Goal: Find specific page/section: Find specific page/section

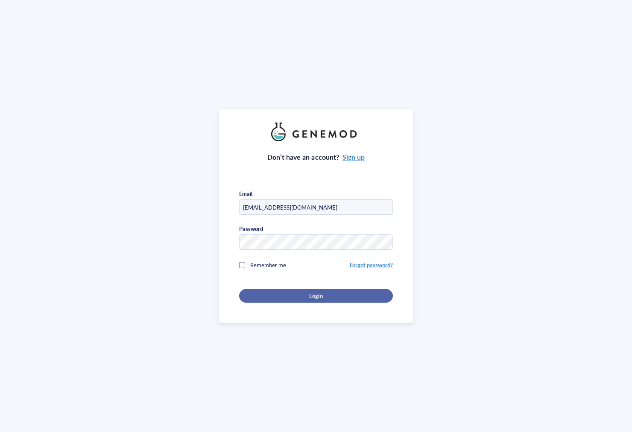
click at [318, 294] on span "Login" at bounding box center [315, 296] width 13 height 8
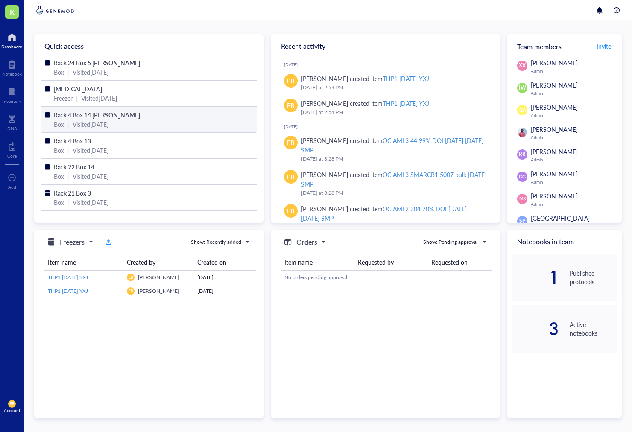
click at [98, 113] on span "Rack 4 Box 14 [PERSON_NAME]" at bounding box center [97, 115] width 86 height 9
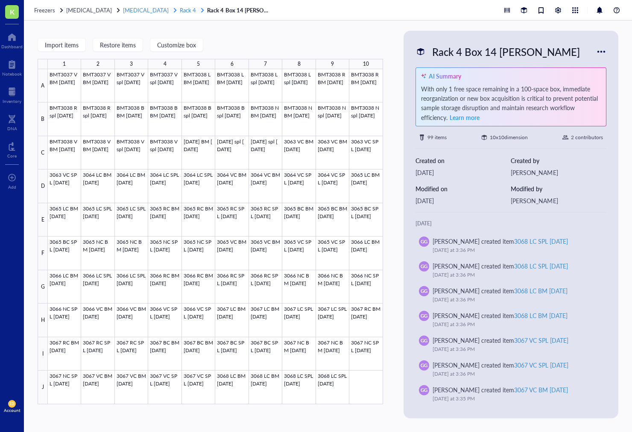
click at [180, 9] on span "Rack 4" at bounding box center [188, 10] width 16 height 8
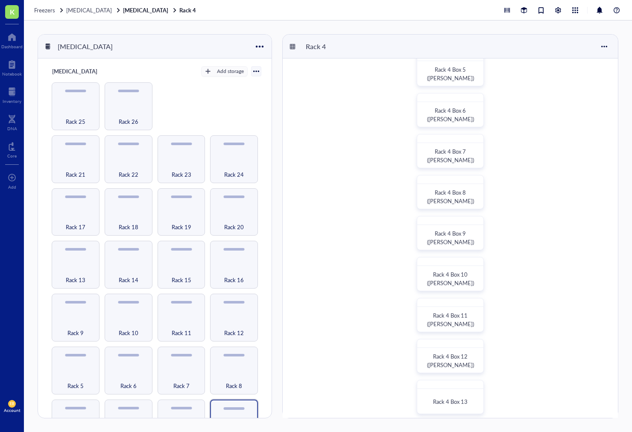
scroll to position [228, 0]
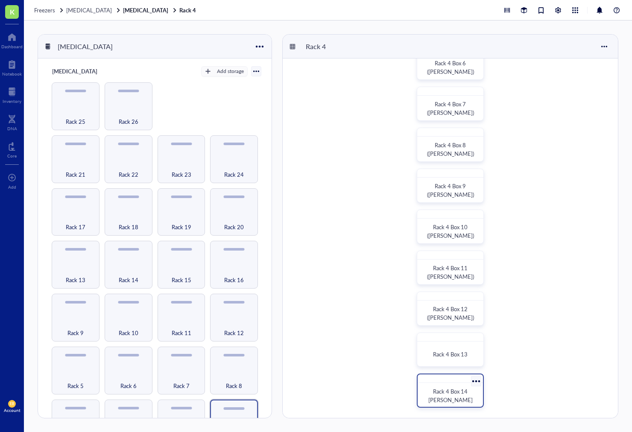
click at [457, 384] on div "Rack 4 Box 14 [PERSON_NAME]" at bounding box center [450, 391] width 67 height 34
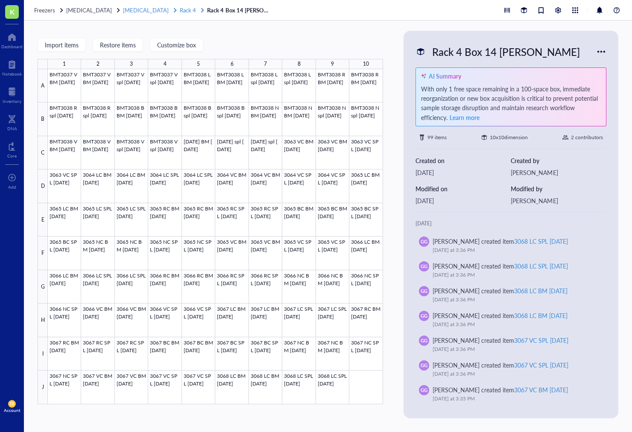
click at [180, 11] on span "Rack 4" at bounding box center [188, 10] width 16 height 8
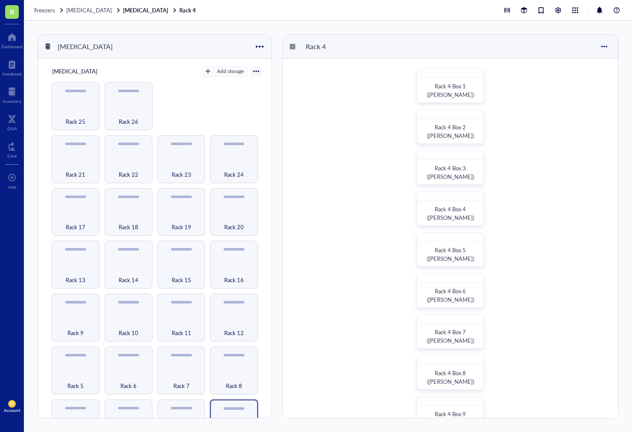
scroll to position [228, 0]
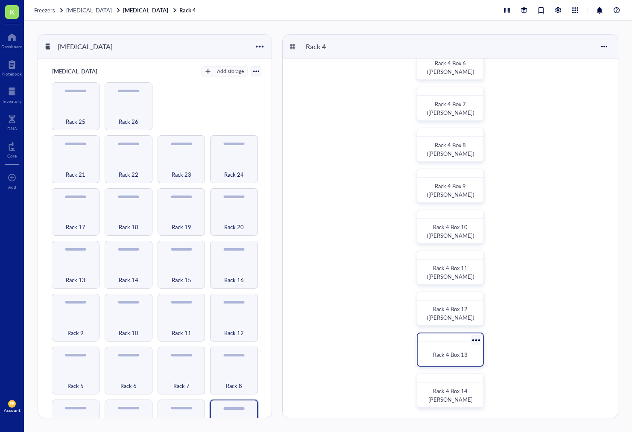
click at [457, 349] on div "Rack 4 Box 13" at bounding box center [450, 354] width 58 height 19
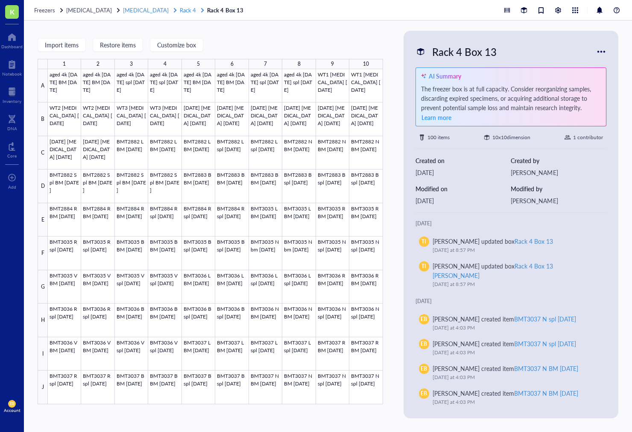
click at [180, 13] on span "Rack 4" at bounding box center [188, 10] width 16 height 8
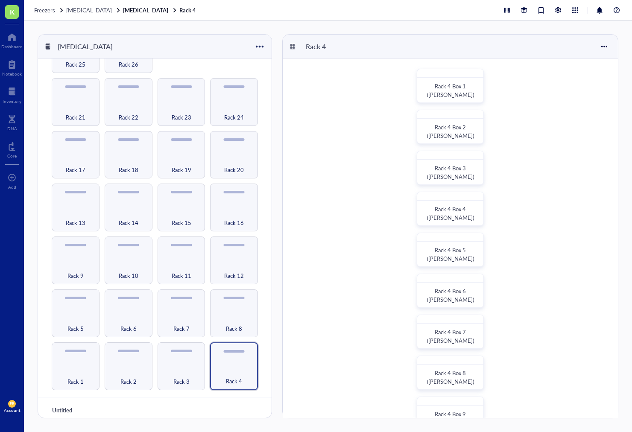
scroll to position [63, 0]
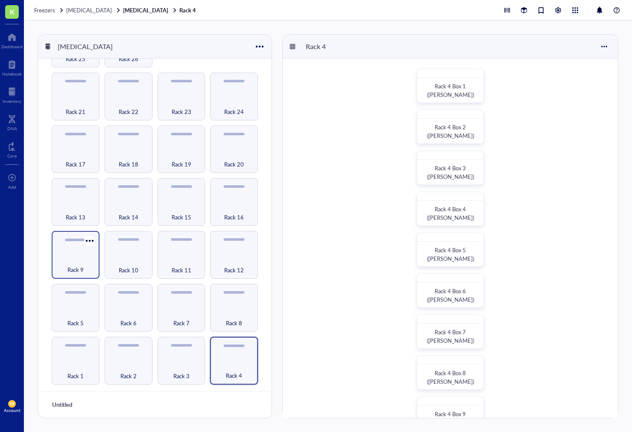
click at [65, 266] on div "Rack 9" at bounding box center [75, 265] width 39 height 19
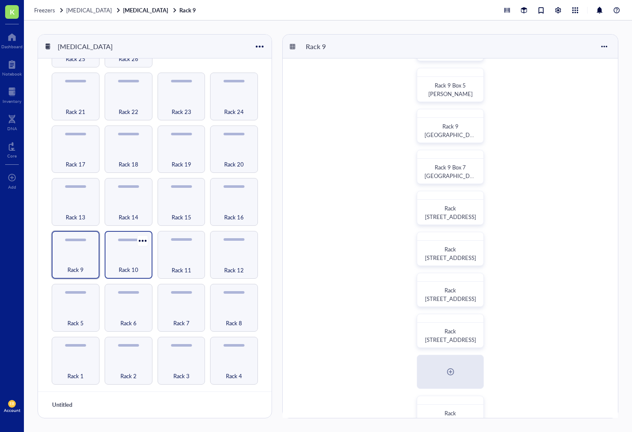
scroll to position [165, 0]
click at [228, 309] on div "Rack 8" at bounding box center [233, 318] width 39 height 19
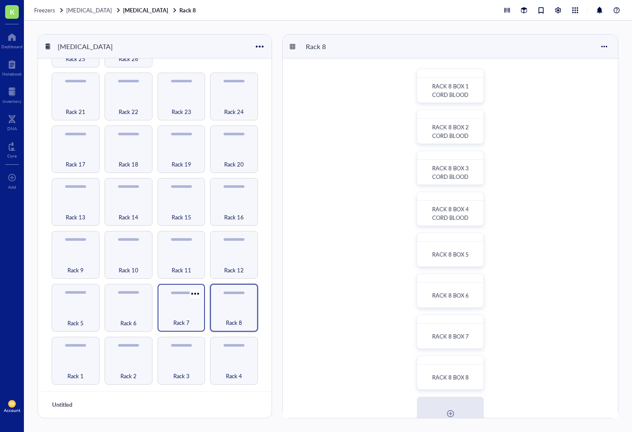
click at [180, 318] on span "Rack 7" at bounding box center [181, 322] width 16 height 9
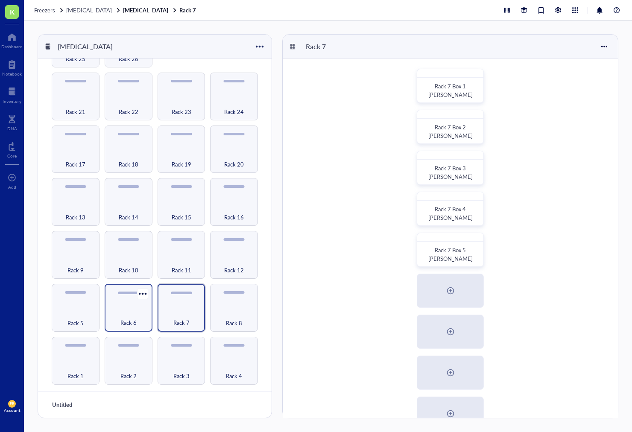
click at [124, 310] on div "Rack 6" at bounding box center [128, 318] width 39 height 19
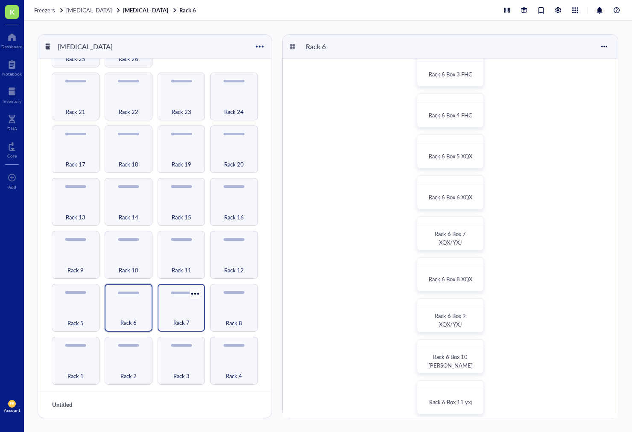
scroll to position [83, 0]
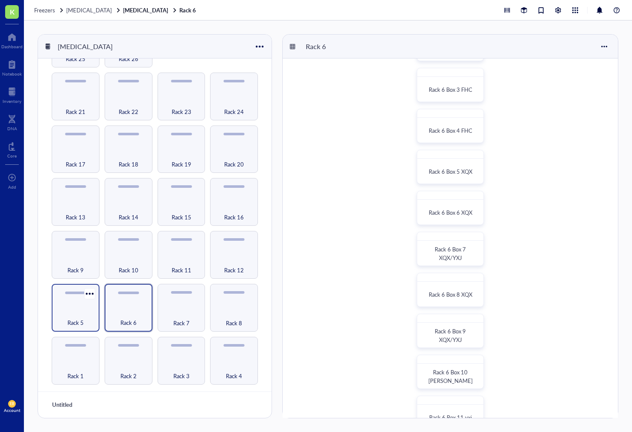
click at [76, 318] on span "Rack 5" at bounding box center [75, 322] width 16 height 9
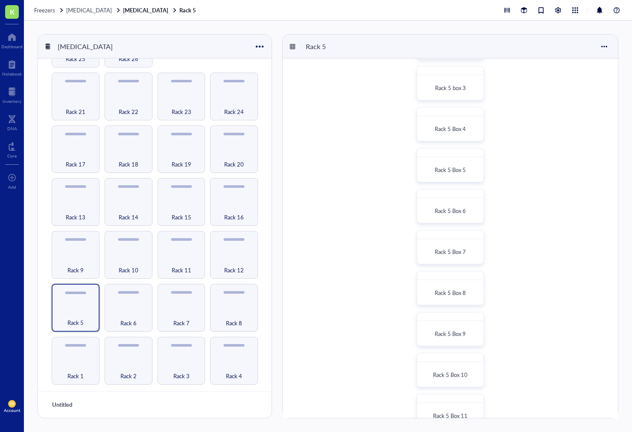
scroll to position [228, 0]
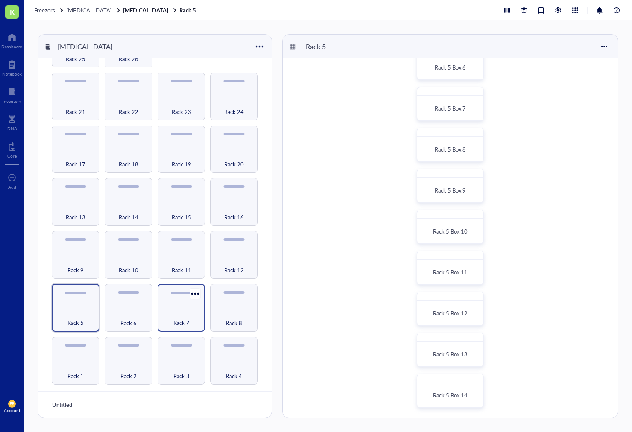
click at [181, 309] on div "Rack 7" at bounding box center [181, 318] width 39 height 19
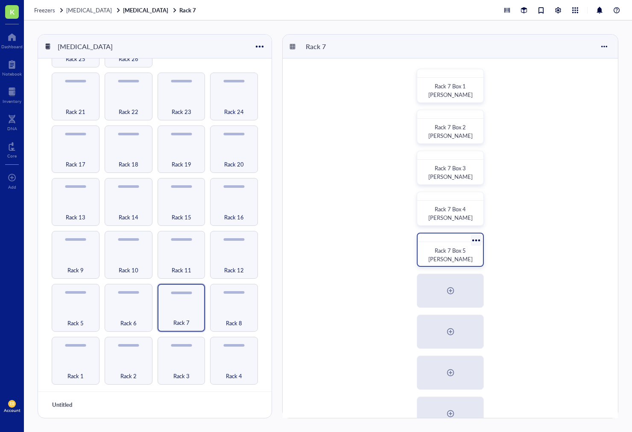
click at [447, 252] on span "Rack 7 Box 5 [PERSON_NAME]" at bounding box center [450, 254] width 44 height 17
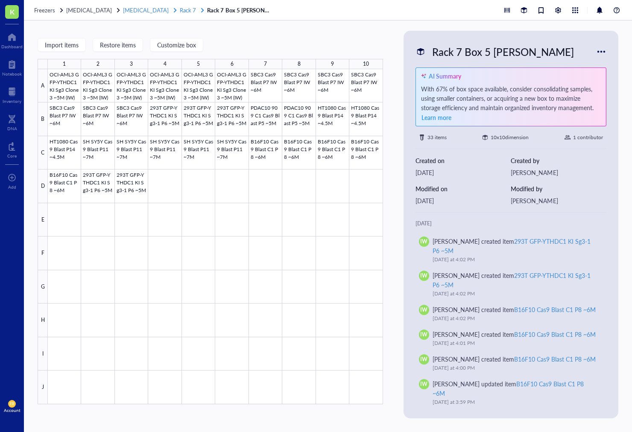
click at [180, 9] on span "Rack 7" at bounding box center [188, 10] width 16 height 8
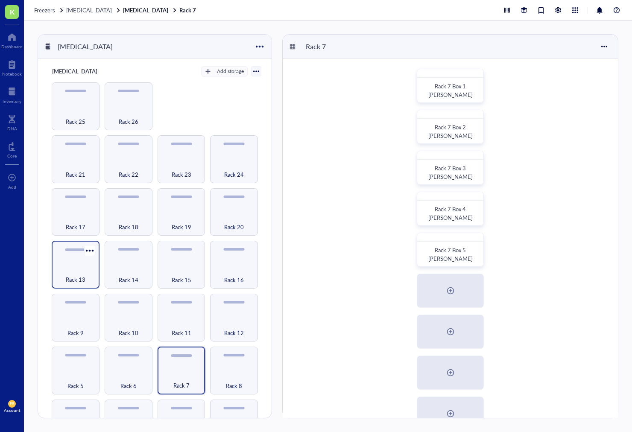
click at [76, 276] on span "Rack 13" at bounding box center [76, 279] width 20 height 9
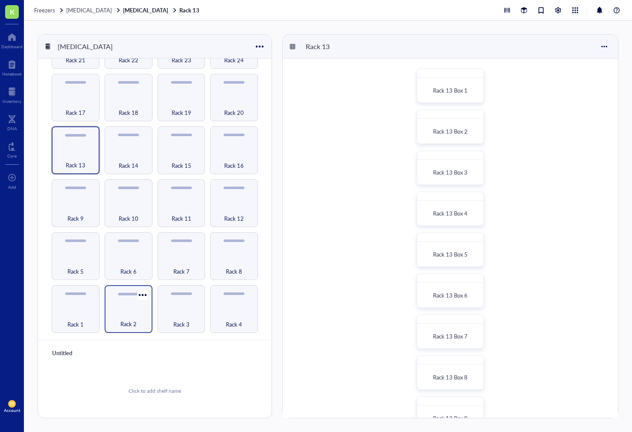
scroll to position [117, 0]
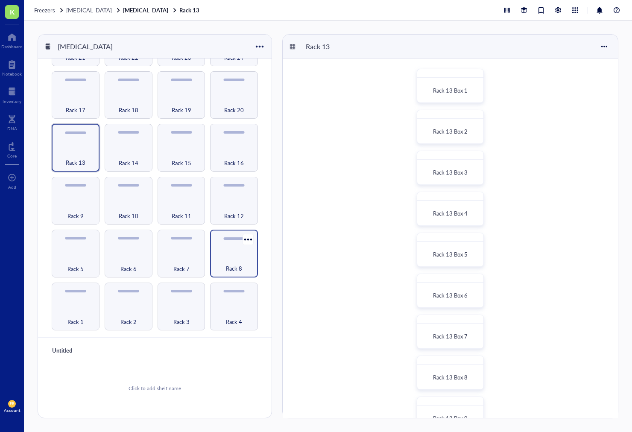
click at [216, 266] on div "Rack 8" at bounding box center [233, 264] width 39 height 19
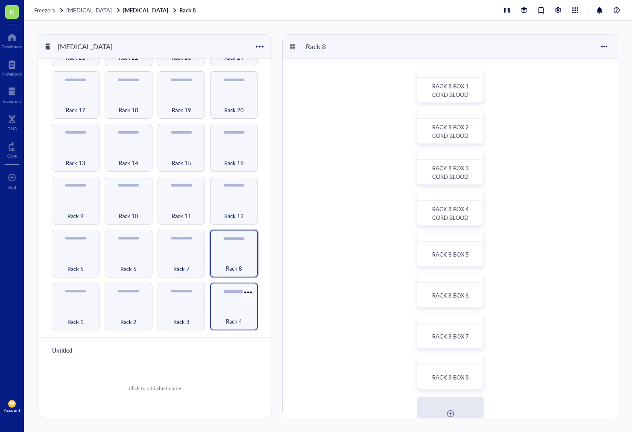
click at [219, 310] on div "Rack 4" at bounding box center [233, 316] width 39 height 19
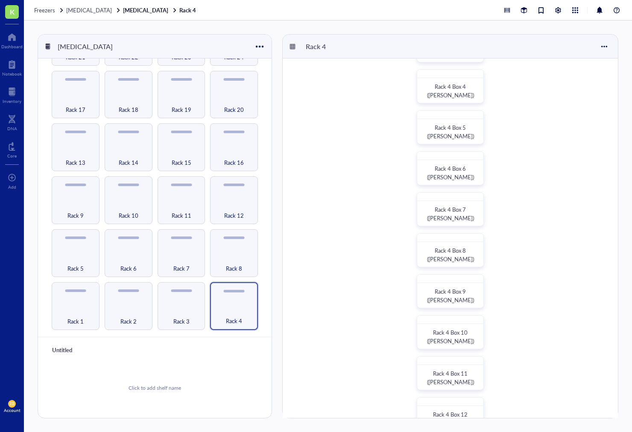
scroll to position [228, 0]
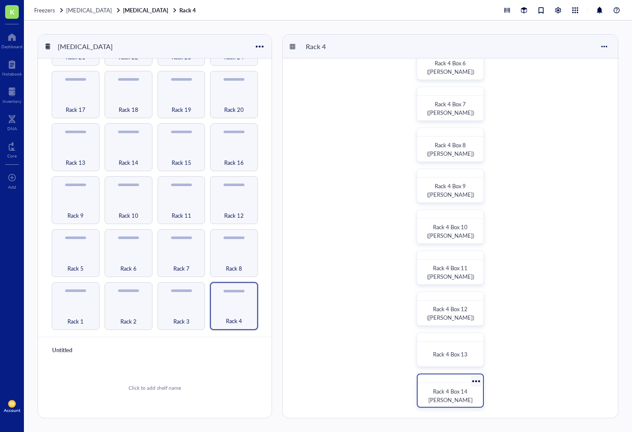
click at [457, 394] on span "Rack 4 Box 14 [PERSON_NAME]" at bounding box center [450, 395] width 44 height 17
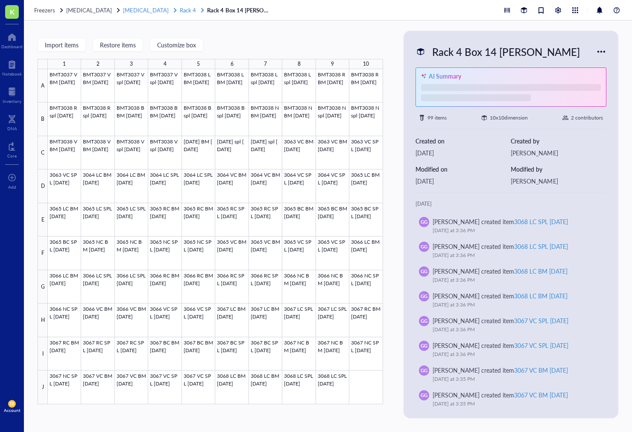
click at [180, 12] on span "Rack 4" at bounding box center [188, 10] width 16 height 8
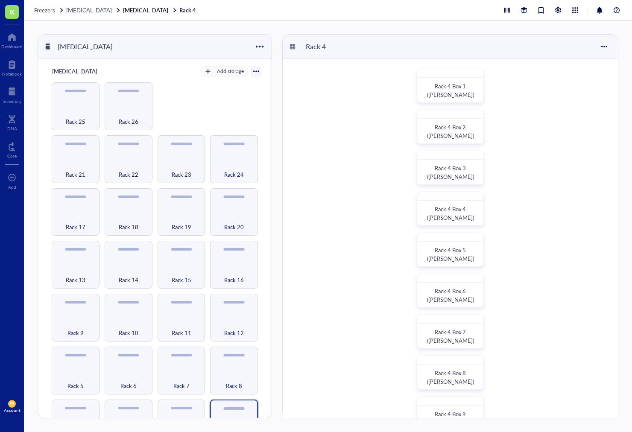
scroll to position [228, 0]
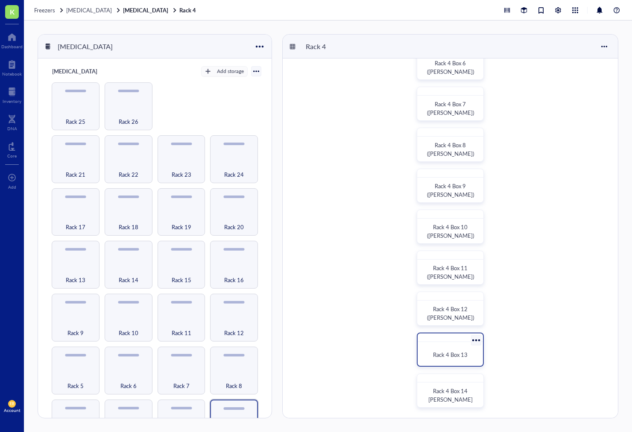
click at [451, 357] on span "Rack 4 Box 13" at bounding box center [450, 355] width 35 height 8
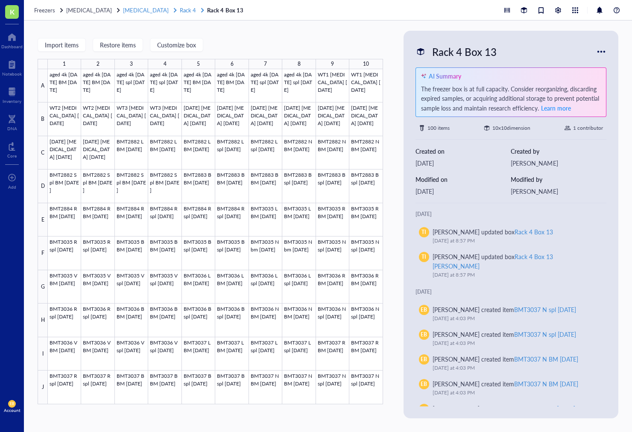
click at [180, 9] on span "Rack 4" at bounding box center [188, 10] width 16 height 8
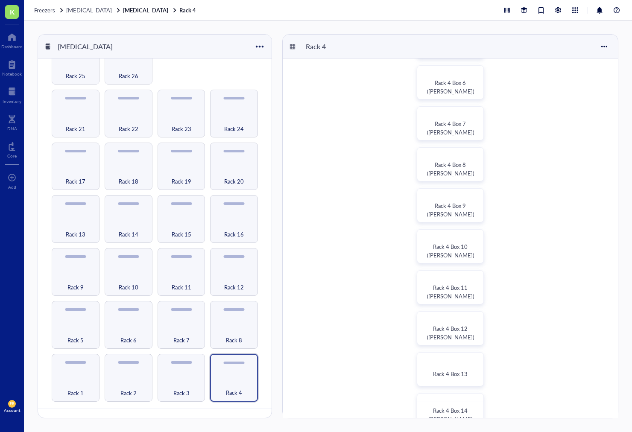
scroll to position [46, 0]
click at [75, 335] on span "Rack 5" at bounding box center [75, 339] width 16 height 9
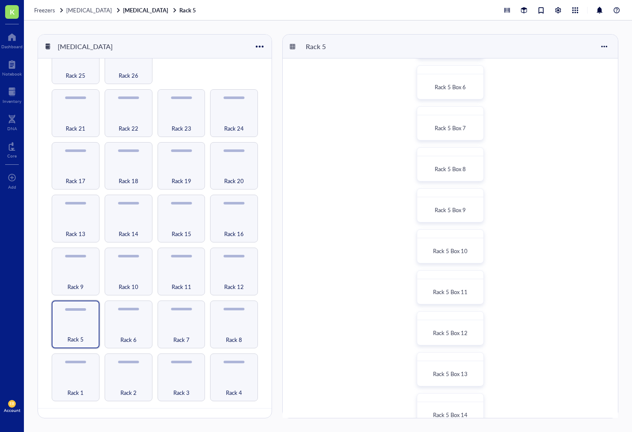
scroll to position [228, 0]
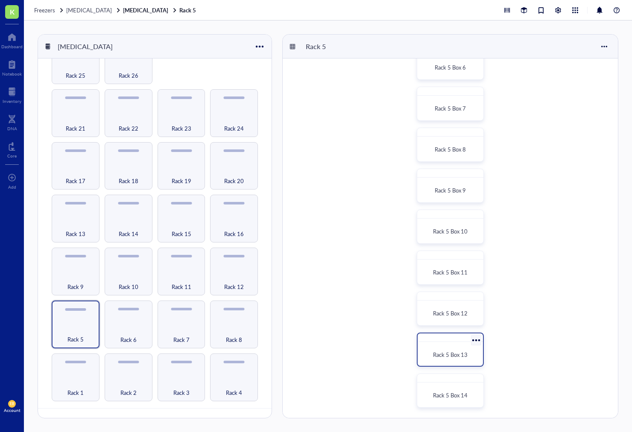
click at [451, 364] on div "Rack 5 Box 13" at bounding box center [450, 350] width 67 height 34
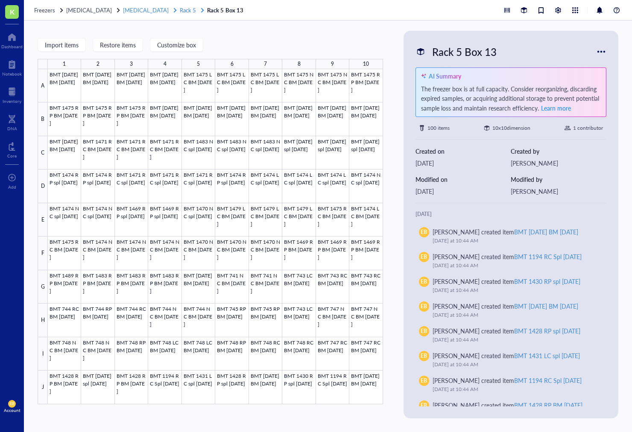
click at [181, 9] on div "Rack 5" at bounding box center [193, 10] width 26 height 8
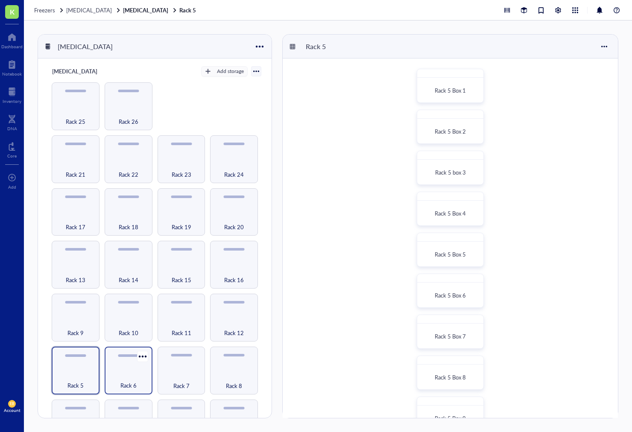
click at [128, 381] on span "Rack 6" at bounding box center [128, 385] width 16 height 9
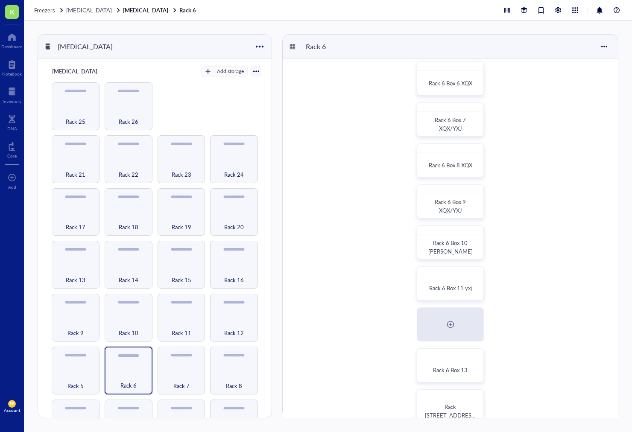
scroll to position [228, 0]
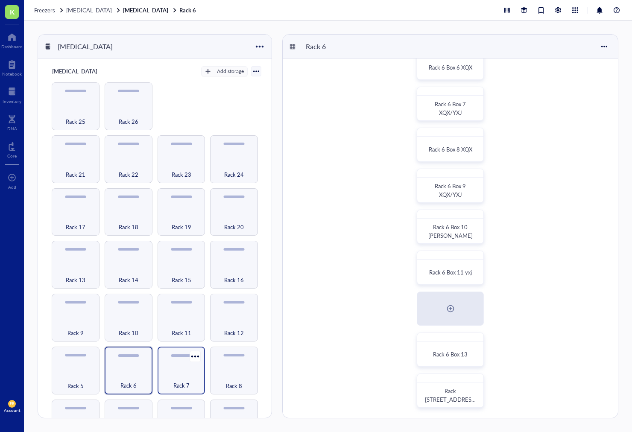
click at [188, 372] on div "Rack 7" at bounding box center [181, 381] width 39 height 19
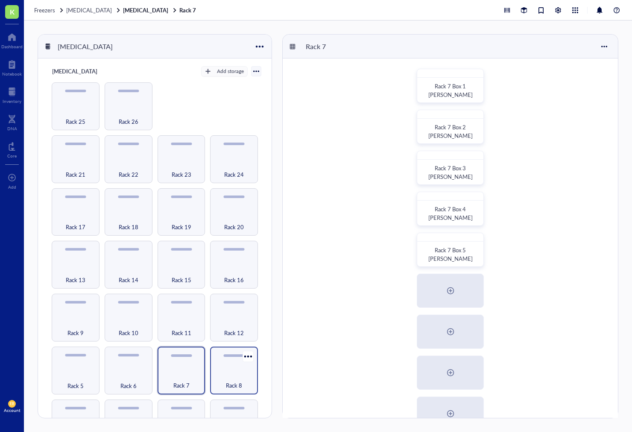
click at [231, 361] on div "Rack 8" at bounding box center [234, 371] width 48 height 48
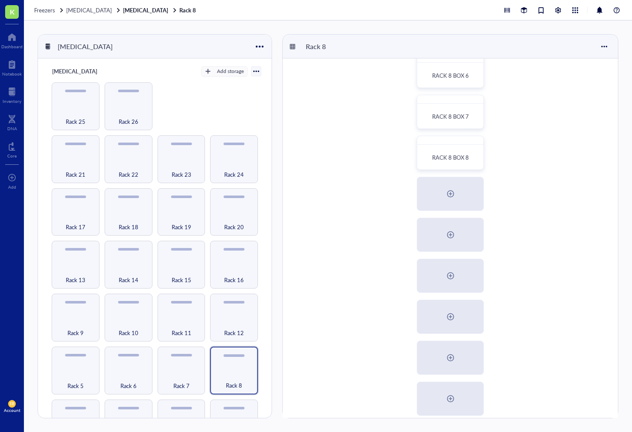
scroll to position [228, 0]
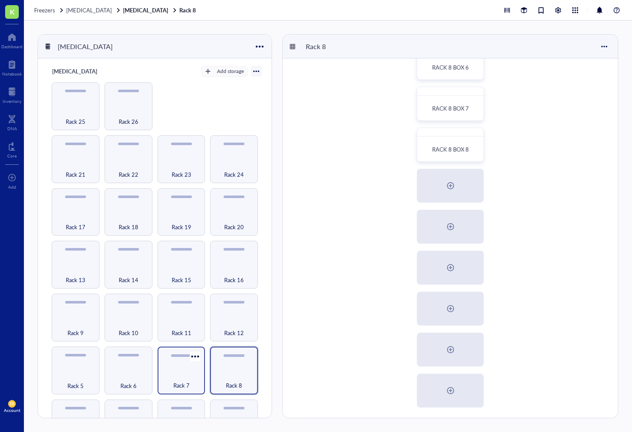
click at [180, 381] on span "Rack 7" at bounding box center [181, 385] width 16 height 9
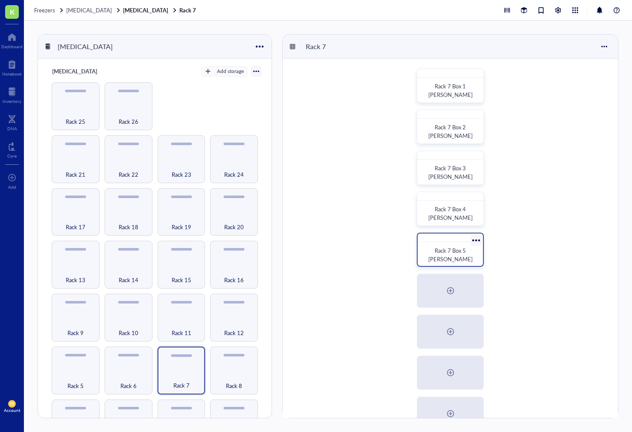
click at [460, 256] on div "Rack 7 Box 5 [PERSON_NAME]" at bounding box center [449, 254] width 51 height 17
